Goal: Task Accomplishment & Management: Manage account settings

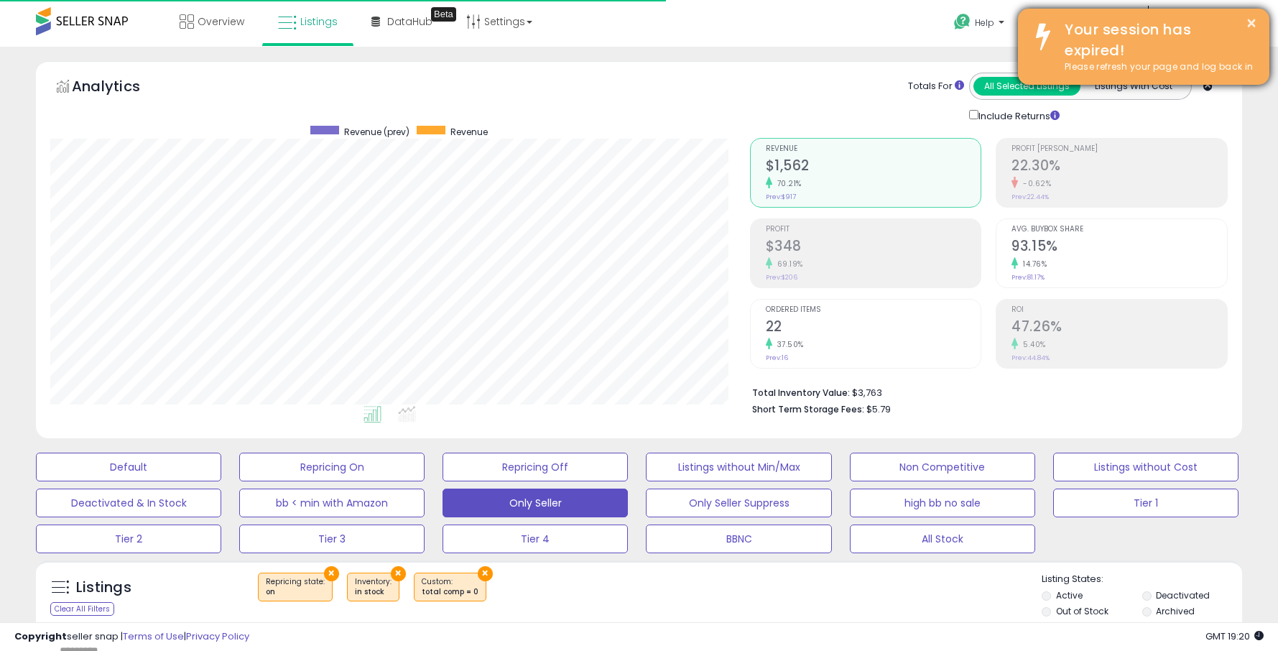
scroll to position [295, 699]
click at [1248, 22] on button "×" at bounding box center [1251, 23] width 11 height 18
